Goal: Learn about a topic: Learn about a topic

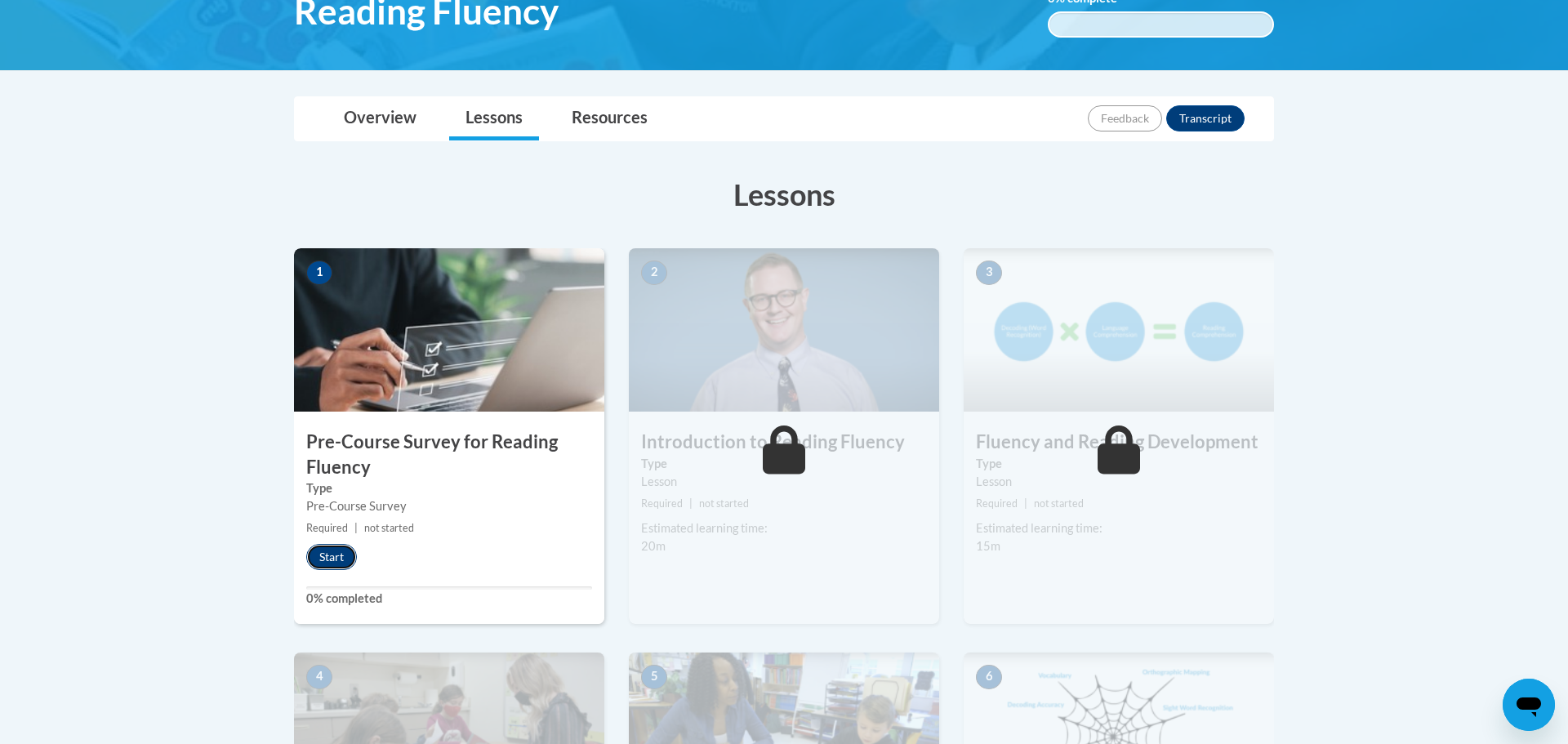
click at [336, 558] on button "Start" at bounding box center [332, 557] width 51 height 26
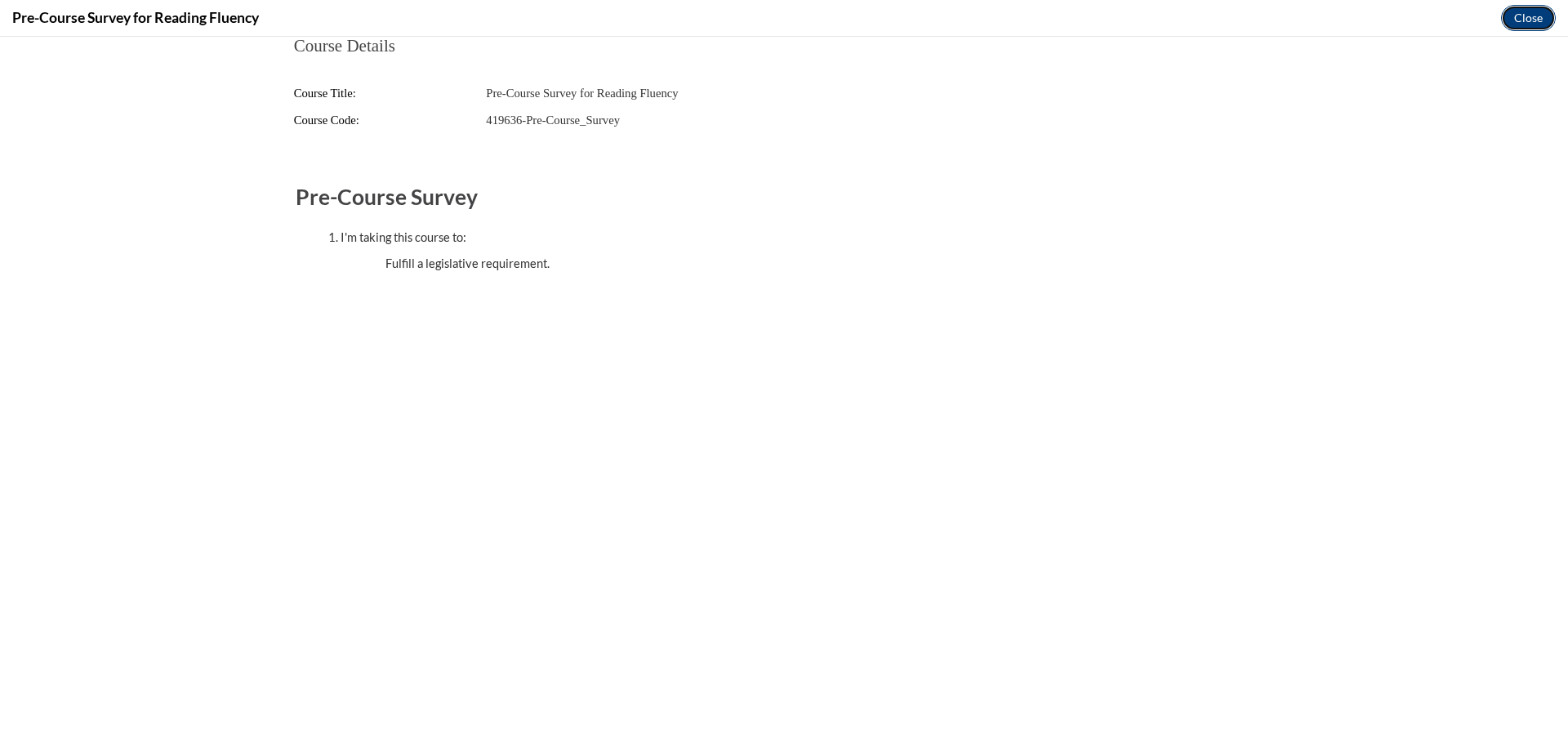
click at [1529, 24] on button "Close" at bounding box center [1528, 17] width 55 height 26
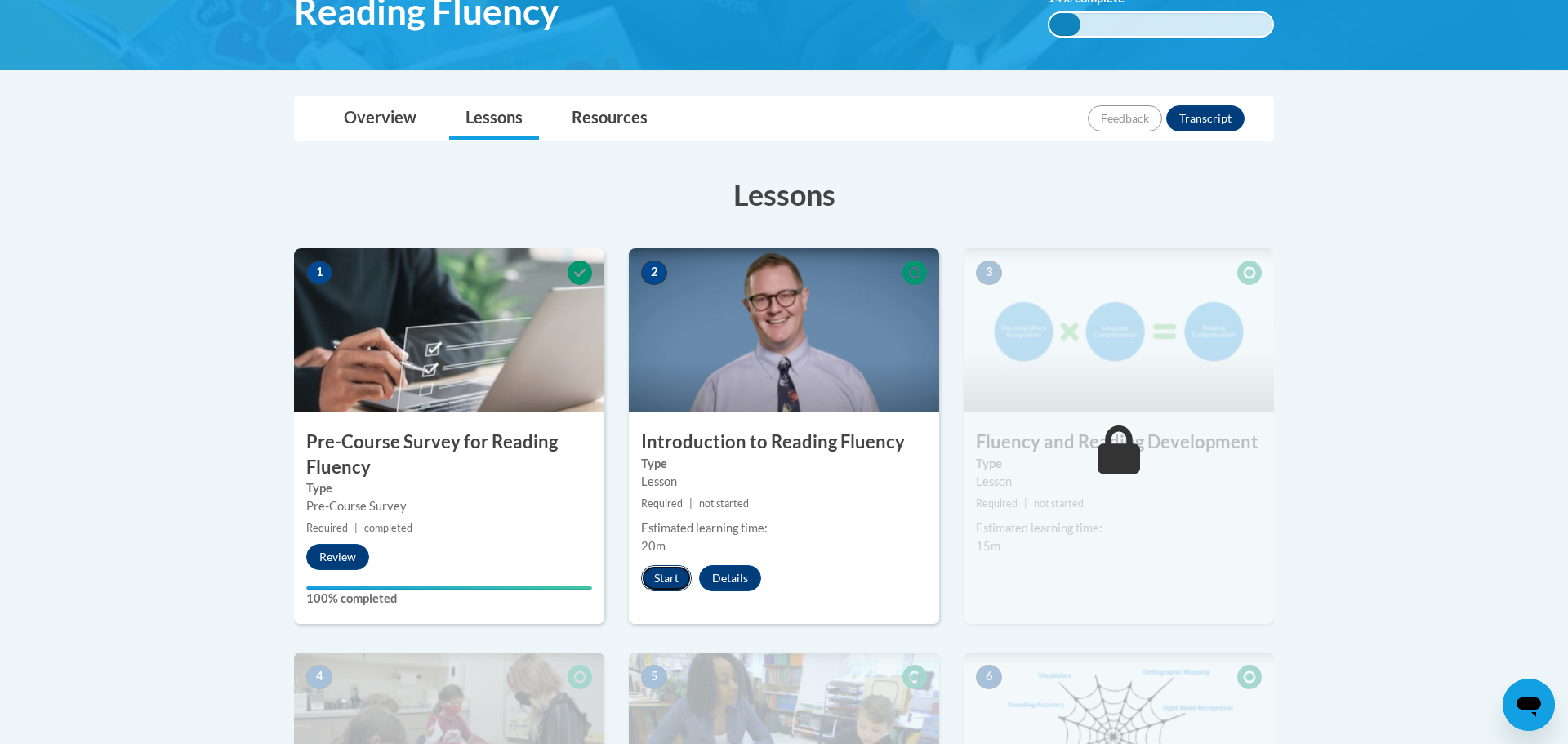
click at [674, 574] on button "Start" at bounding box center [667, 578] width 51 height 26
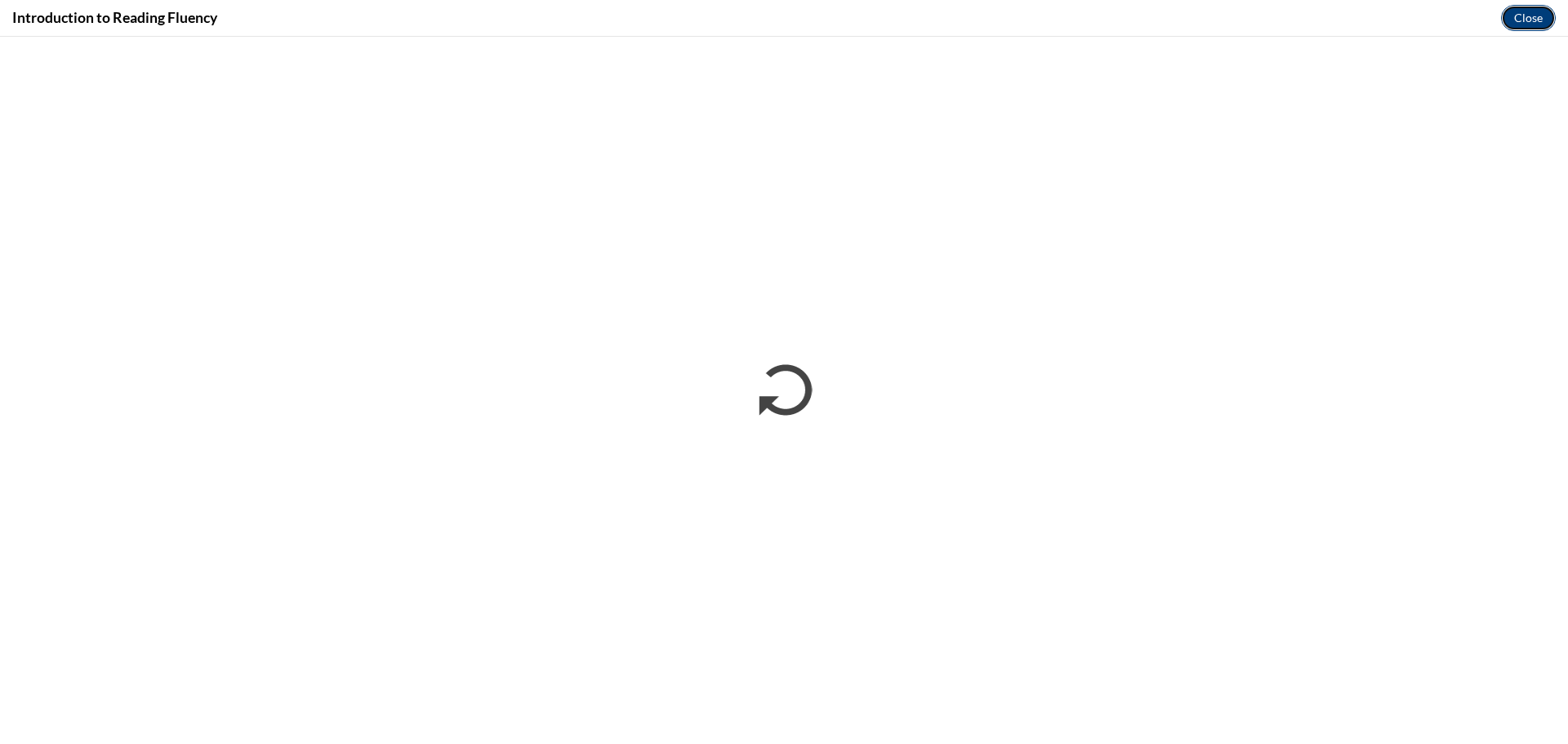
click at [1533, 27] on button "Close" at bounding box center [1528, 17] width 55 height 26
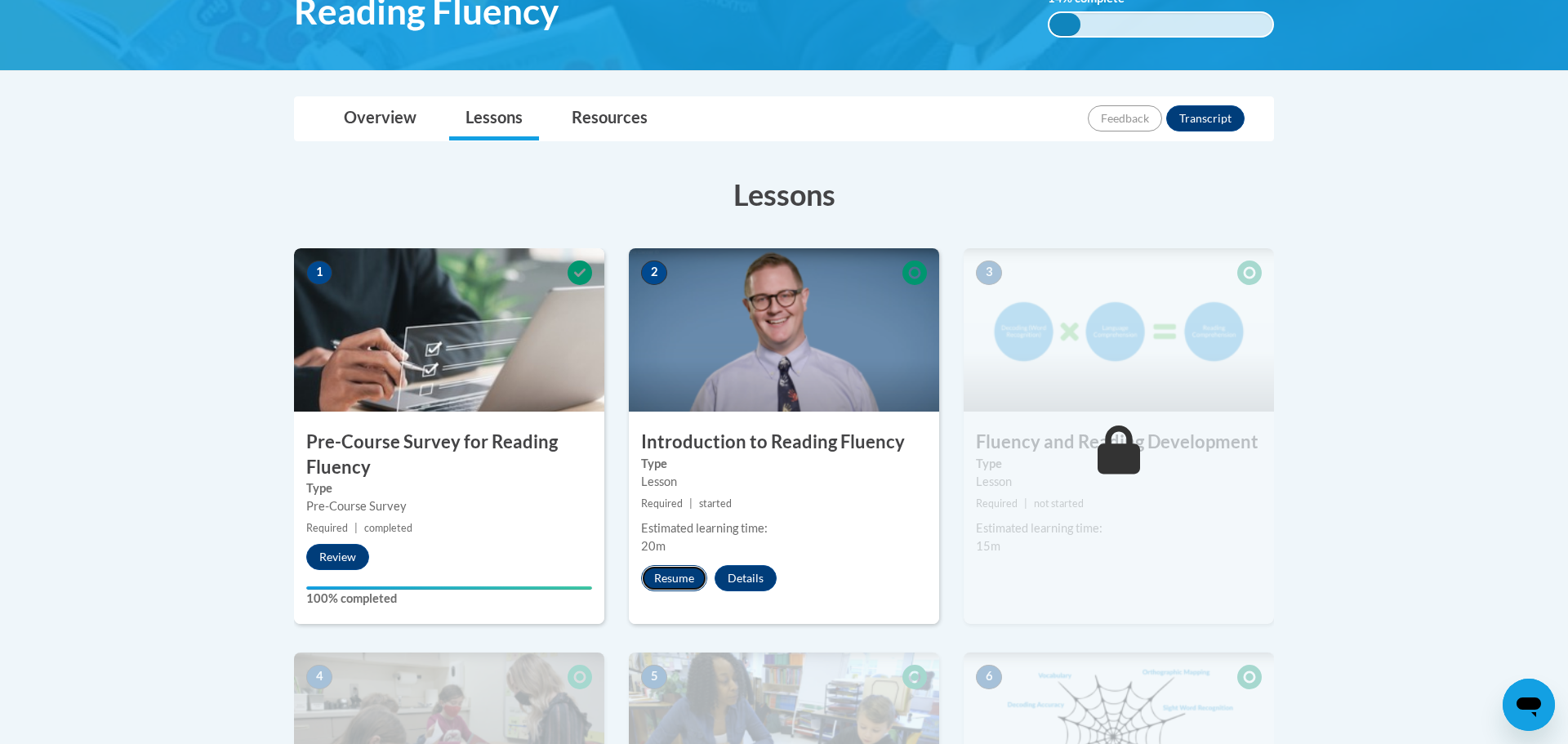
click at [668, 578] on button "Resume" at bounding box center [674, 578] width 66 height 26
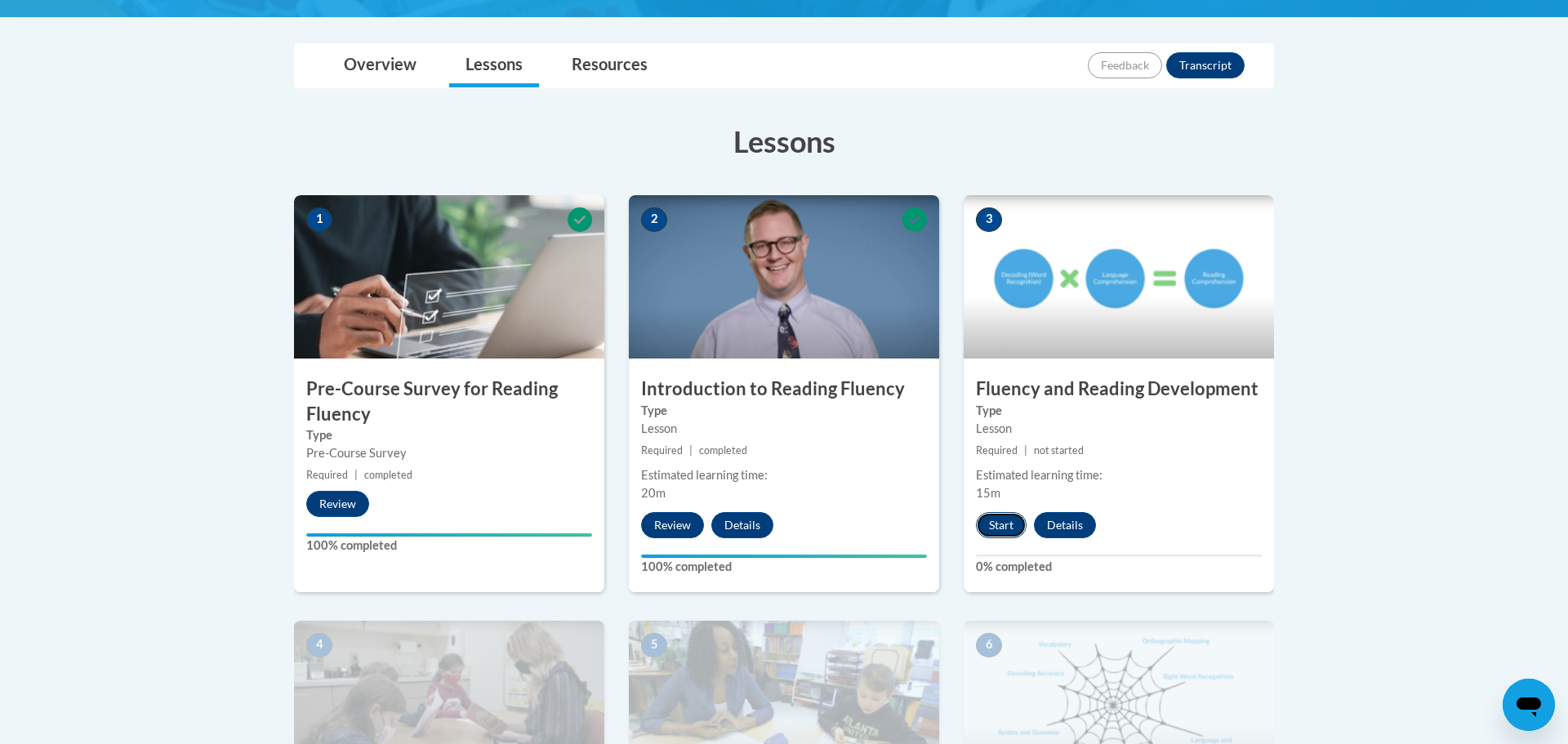
click at [1008, 524] on button "Start" at bounding box center [1001, 525] width 51 height 26
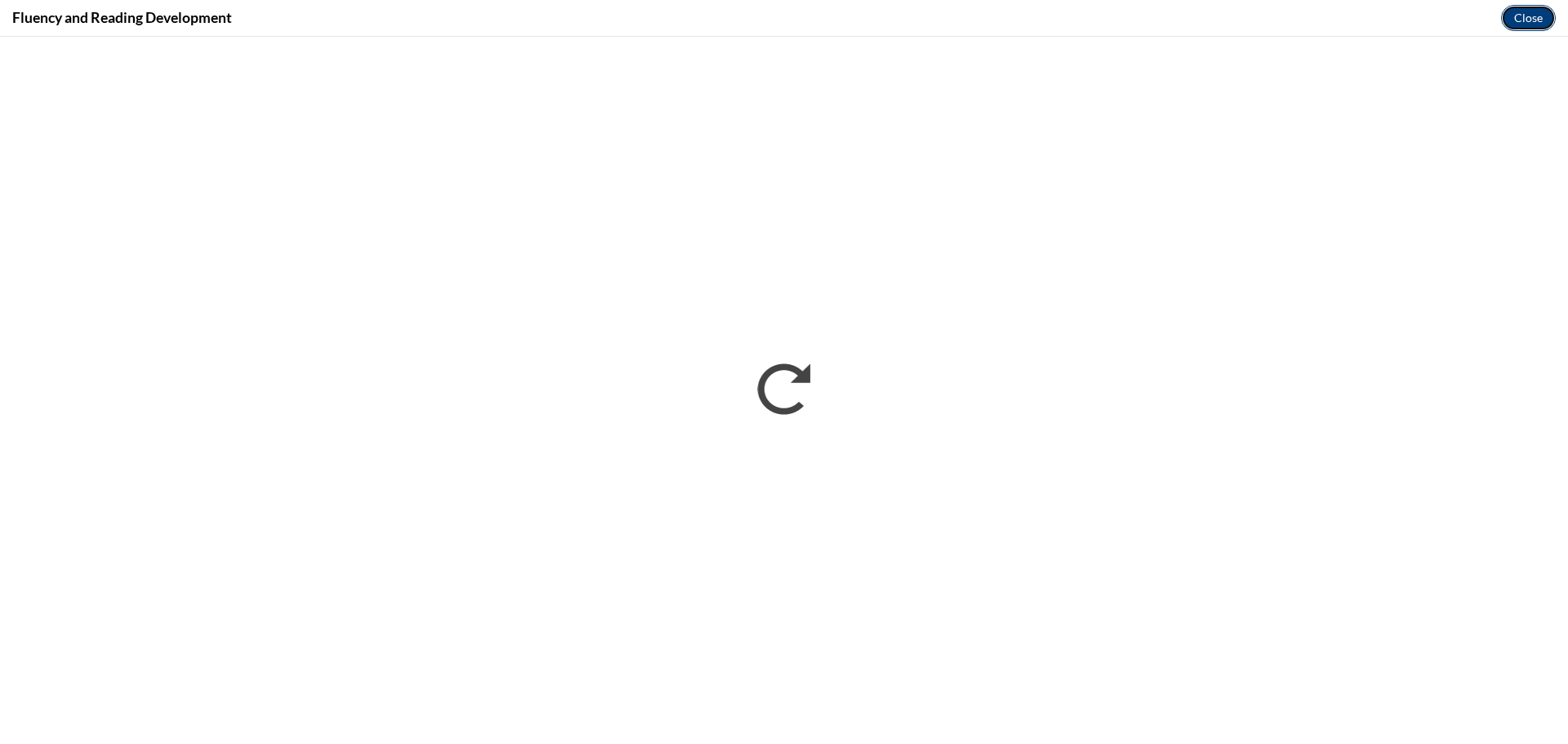
click at [1533, 19] on button "Close" at bounding box center [1528, 17] width 55 height 26
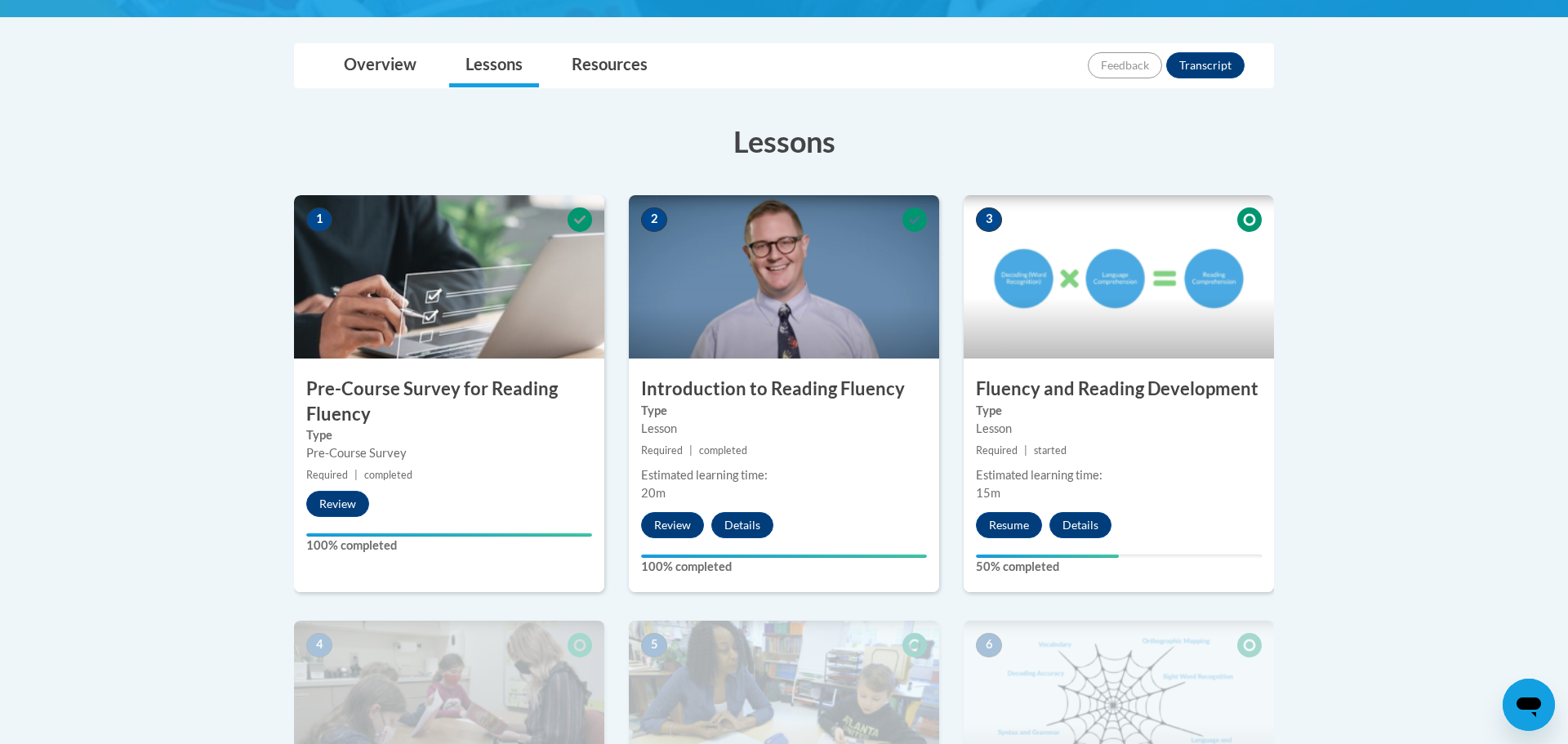
click at [1073, 336] on img at bounding box center [1119, 277] width 311 height 164
click at [1017, 525] on button "Resume" at bounding box center [1008, 525] width 66 height 26
